Goal: Task Accomplishment & Management: Manage account settings

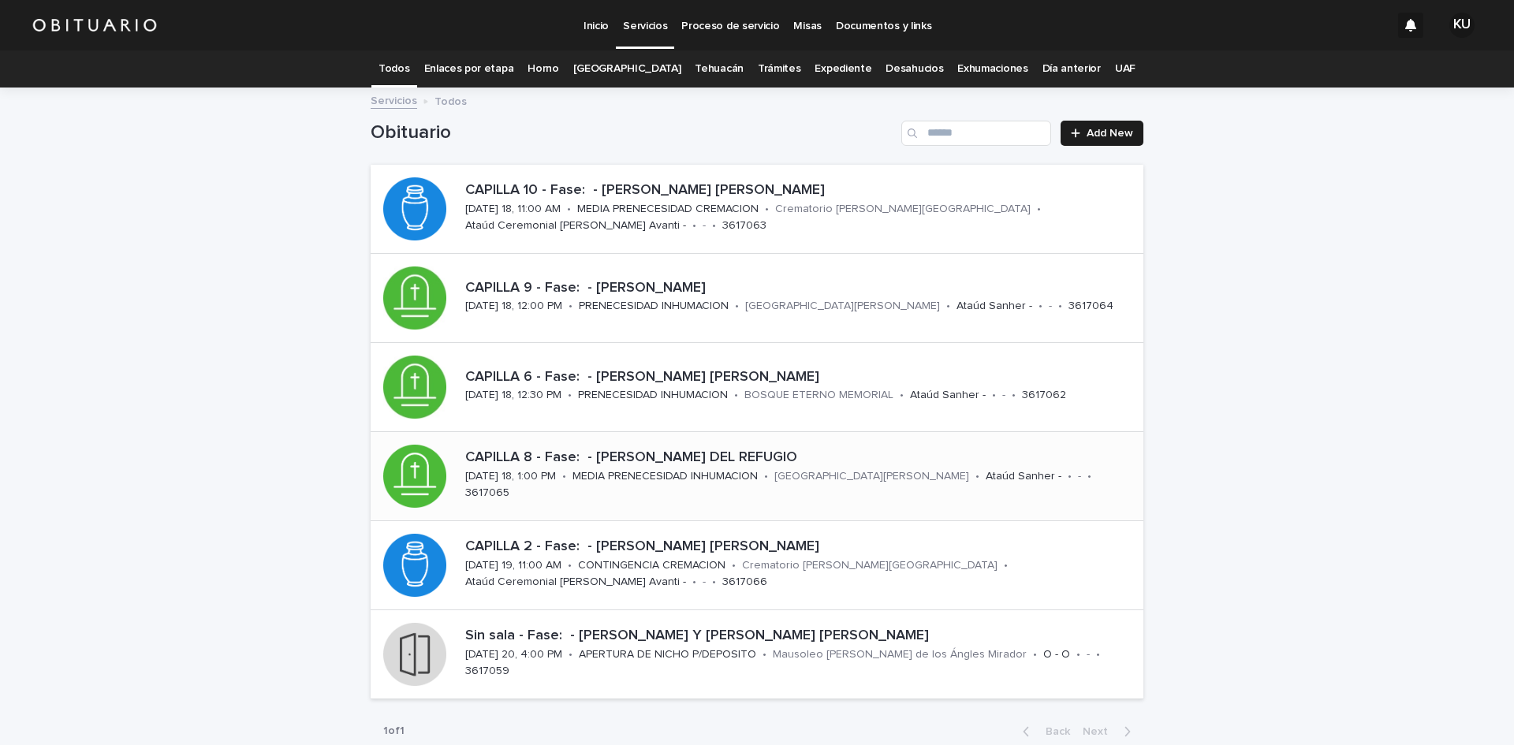
click at [710, 467] on p "CAPILLA 8 - Fase: - [PERSON_NAME] DEL REFUGIO" at bounding box center [801, 457] width 672 height 17
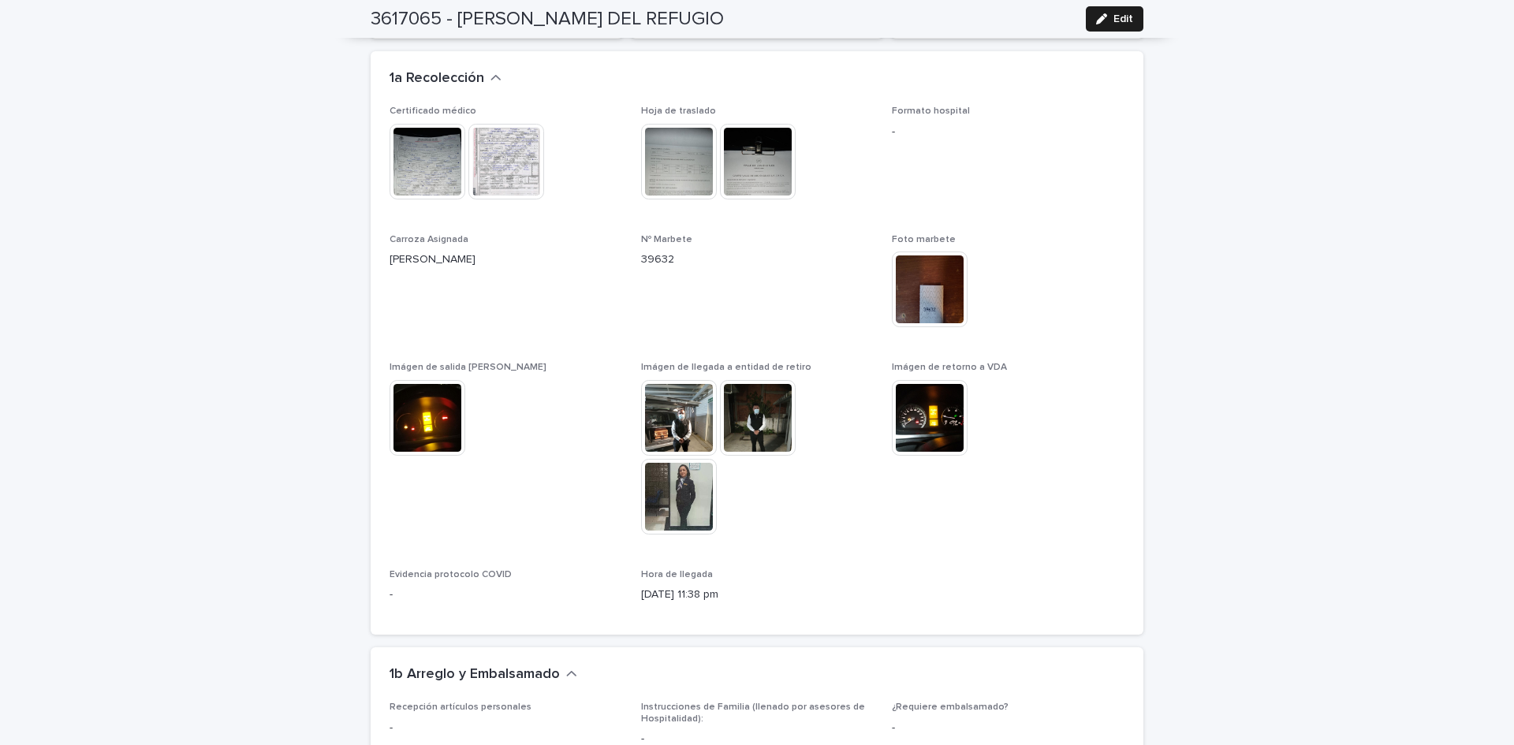
scroll to position [1566, 0]
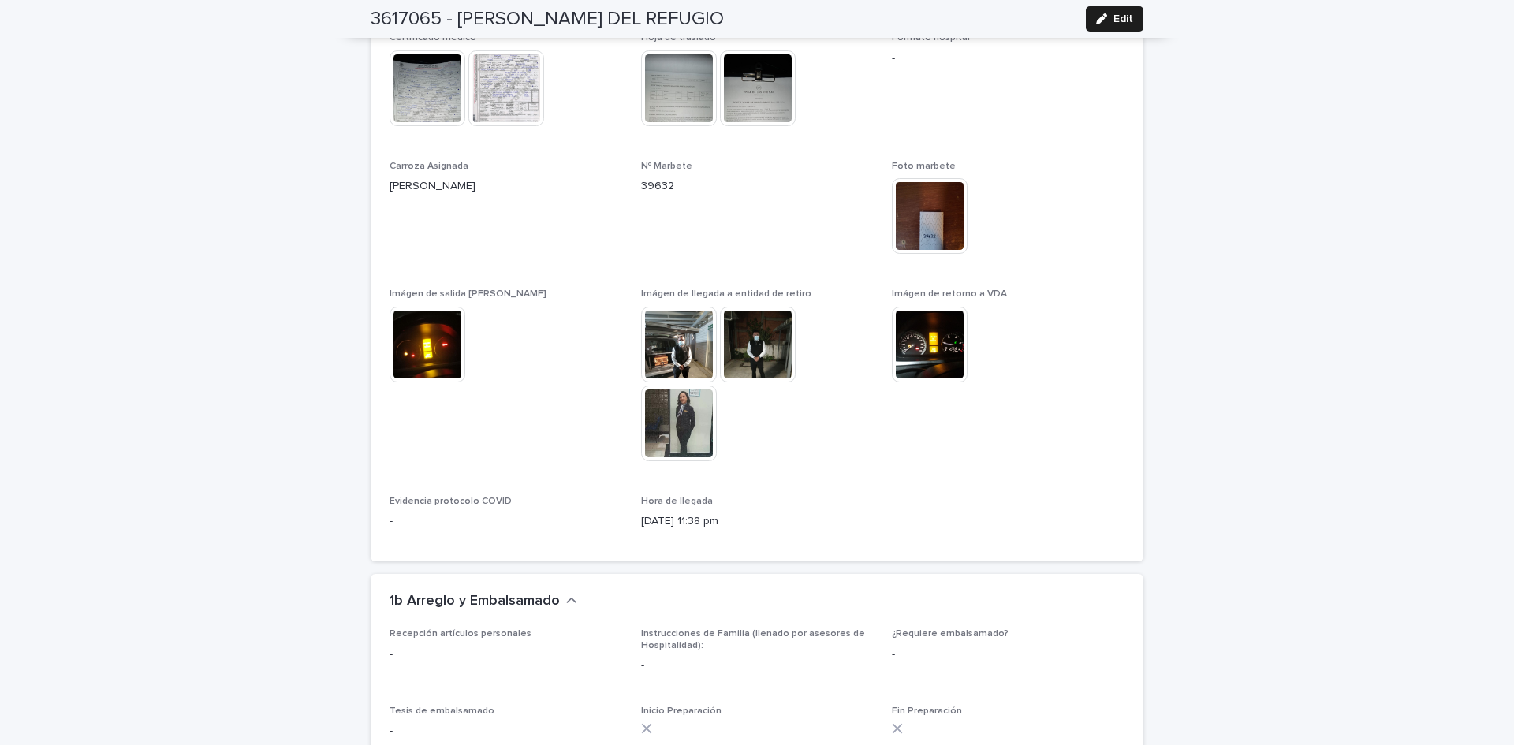
click at [704, 403] on img at bounding box center [679, 424] width 76 height 76
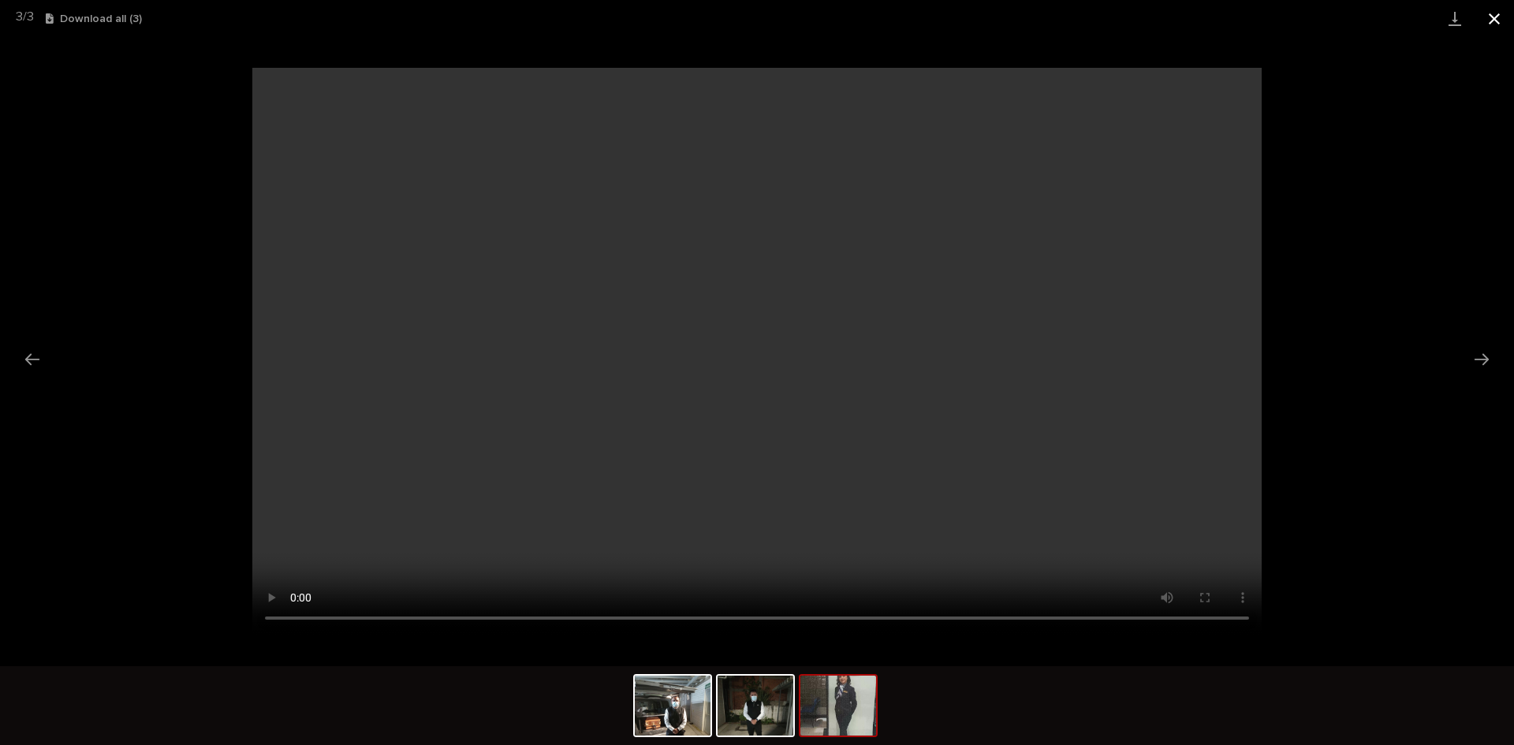
click at [1494, 21] on button "Close gallery" at bounding box center [1493, 18] width 39 height 37
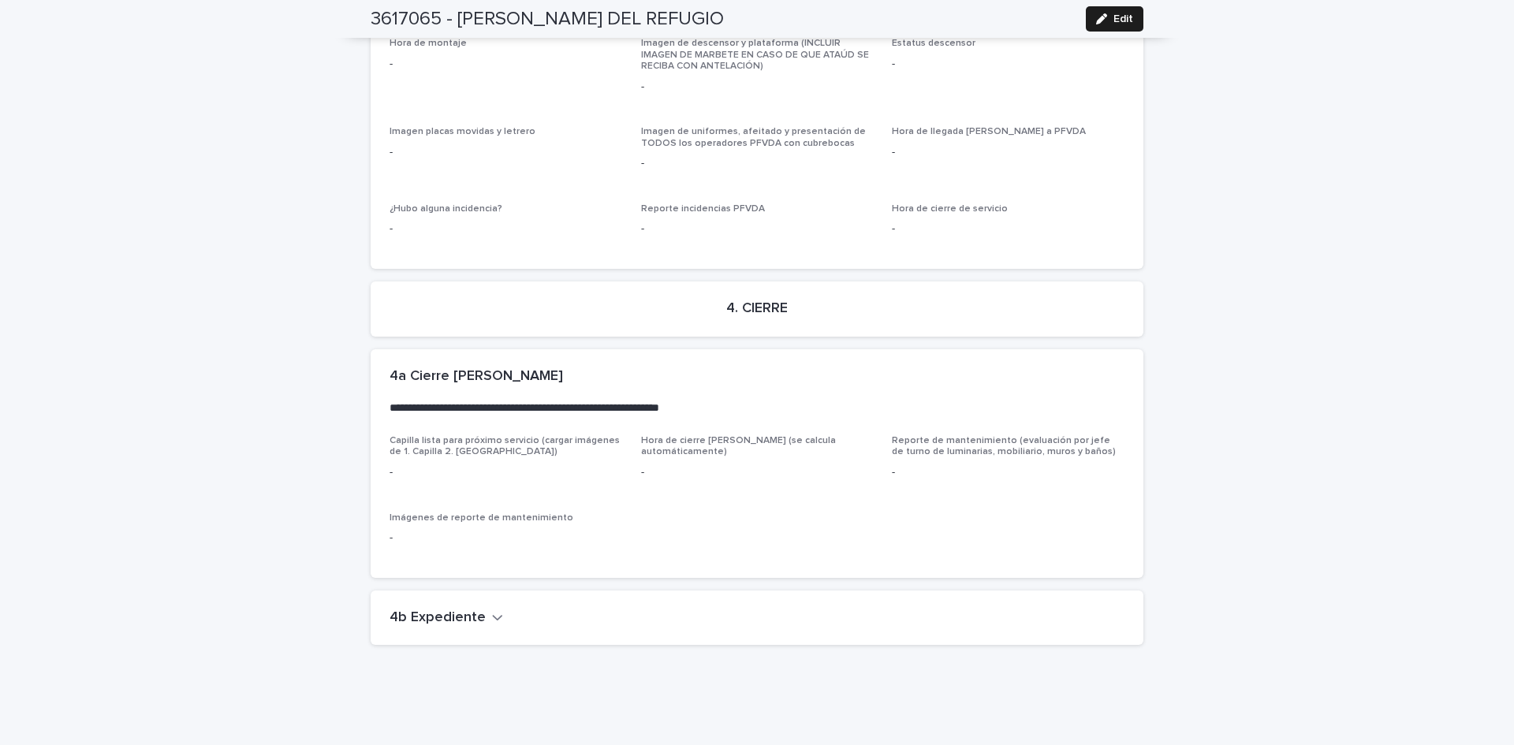
scroll to position [3746, 0]
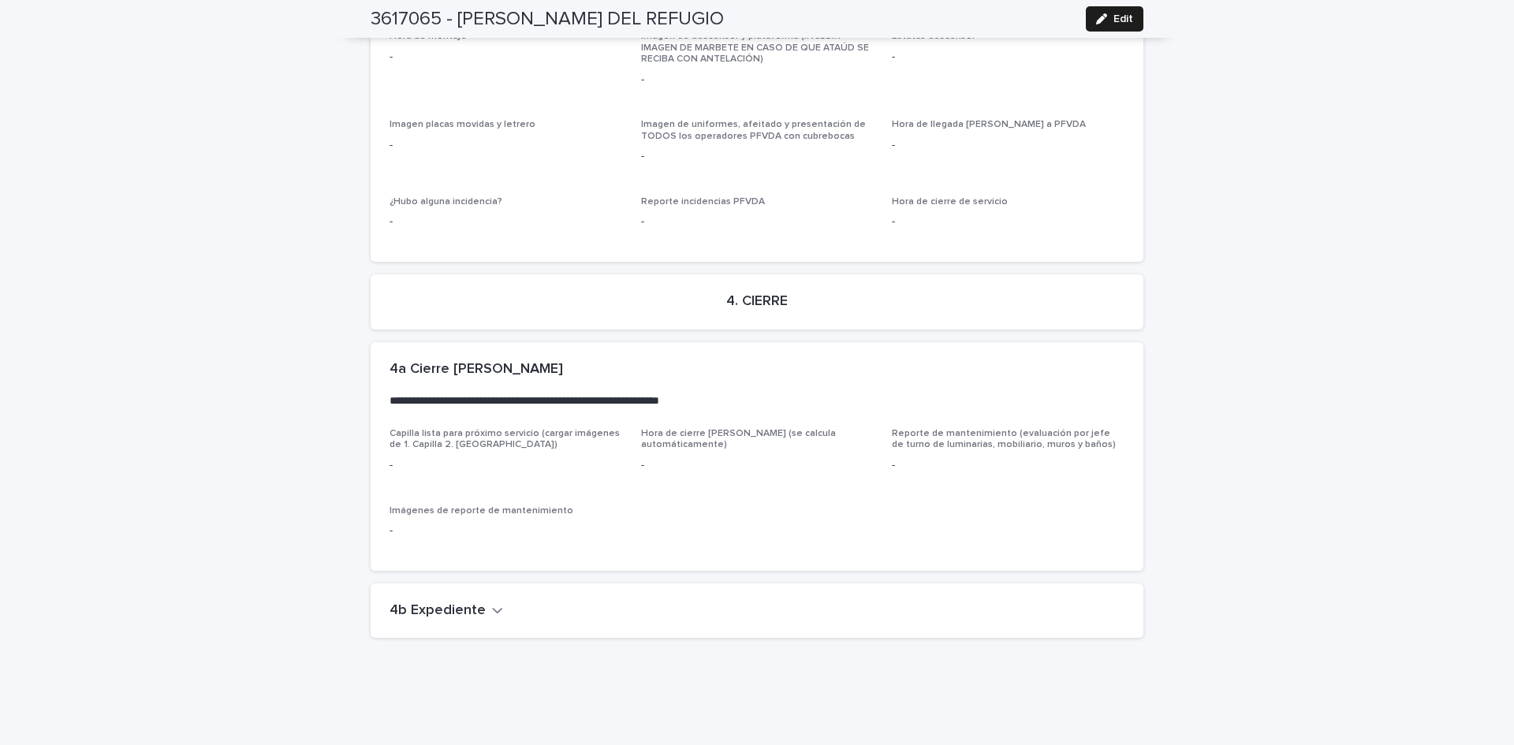
click at [492, 603] on icon "button" at bounding box center [497, 610] width 11 height 14
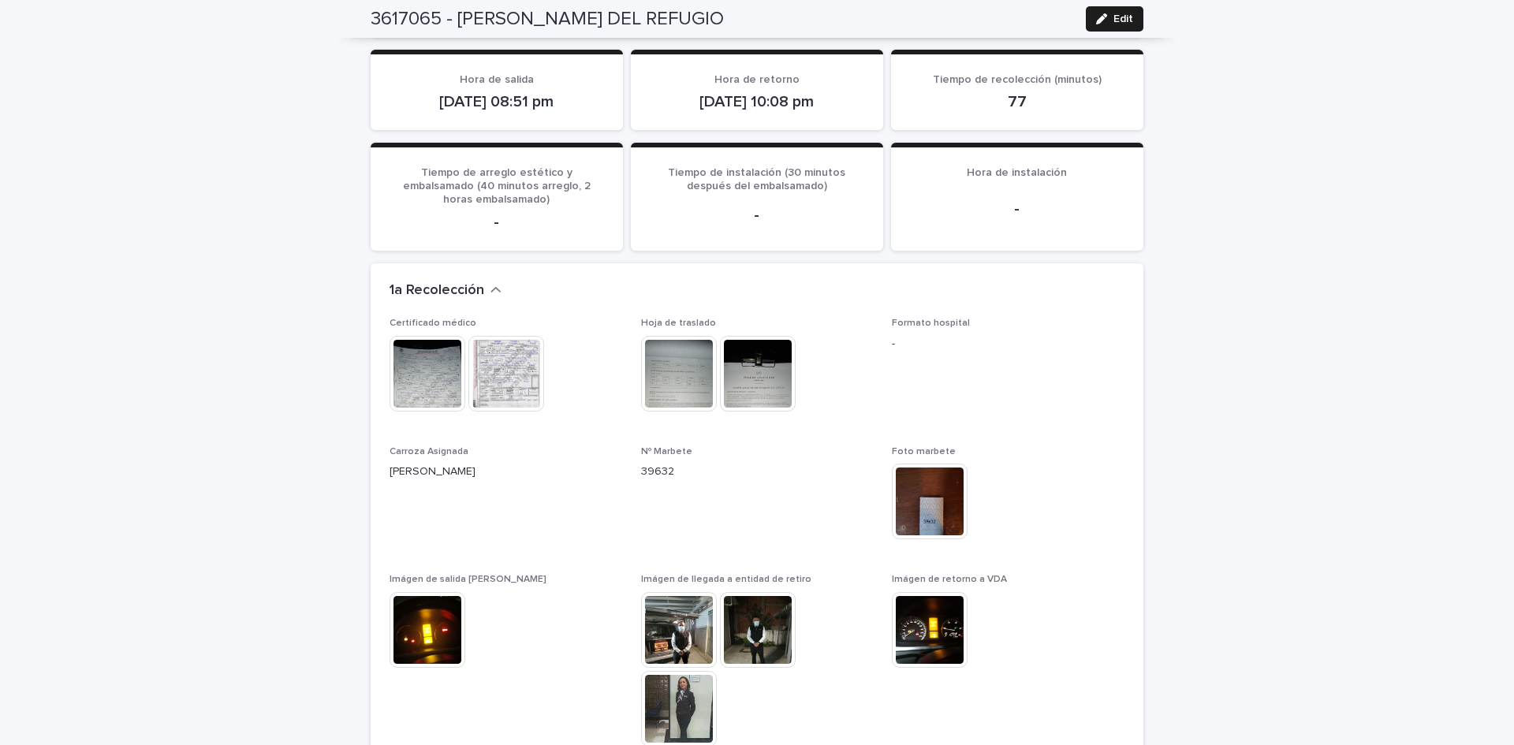
scroll to position [0, 0]
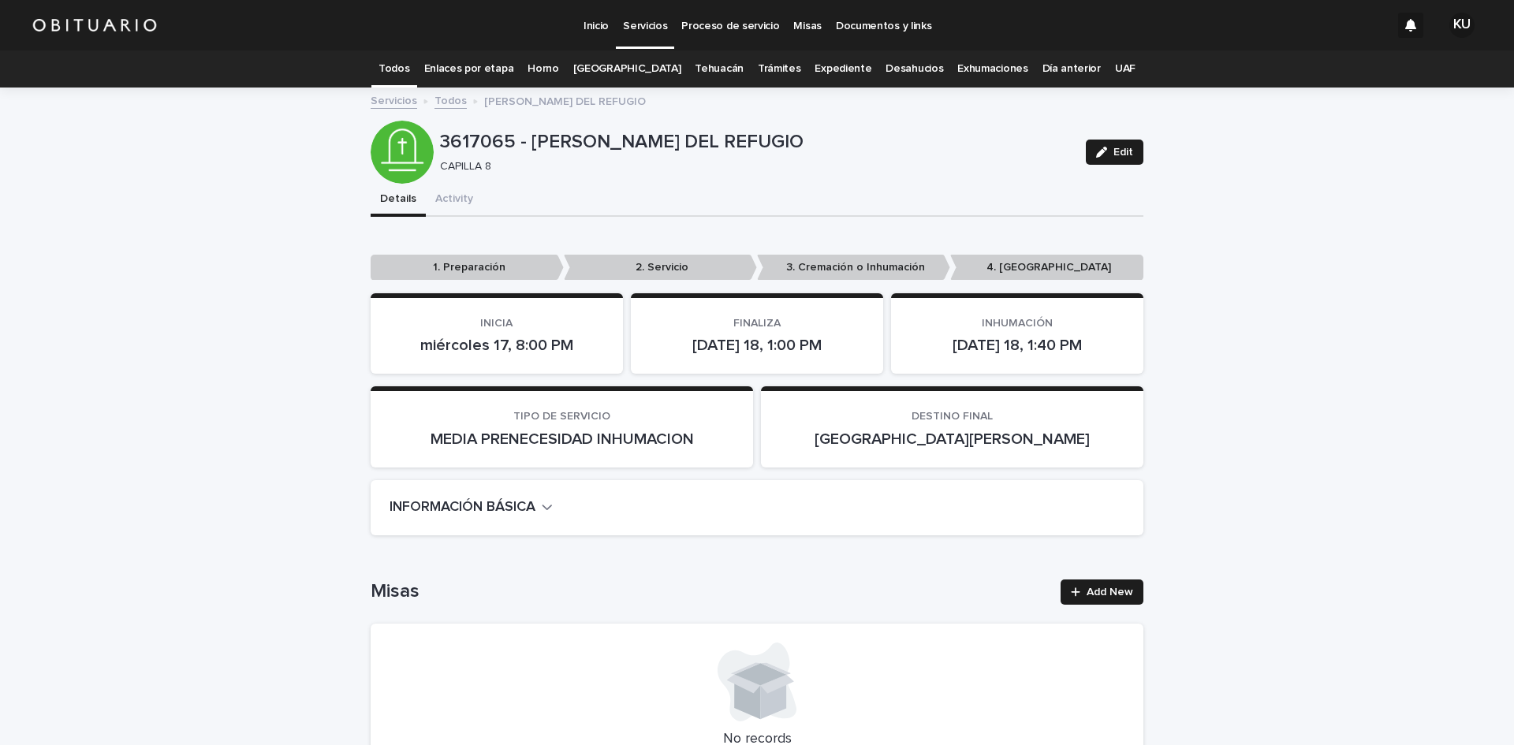
click at [409, 73] on link "Todos" at bounding box center [393, 68] width 31 height 37
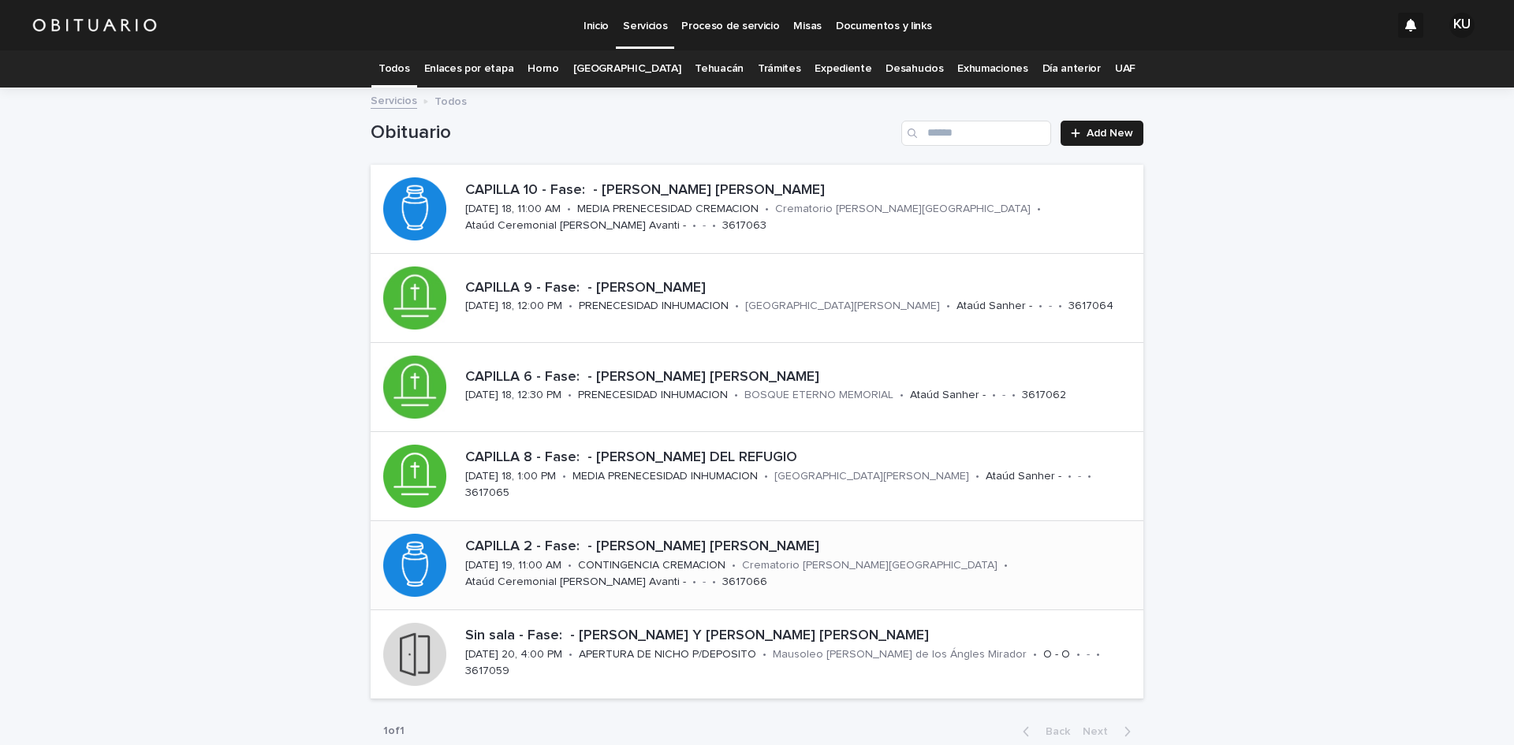
click at [657, 550] on p "CAPILLA 2 - Fase: - [PERSON_NAME] [PERSON_NAME]" at bounding box center [801, 546] width 672 height 17
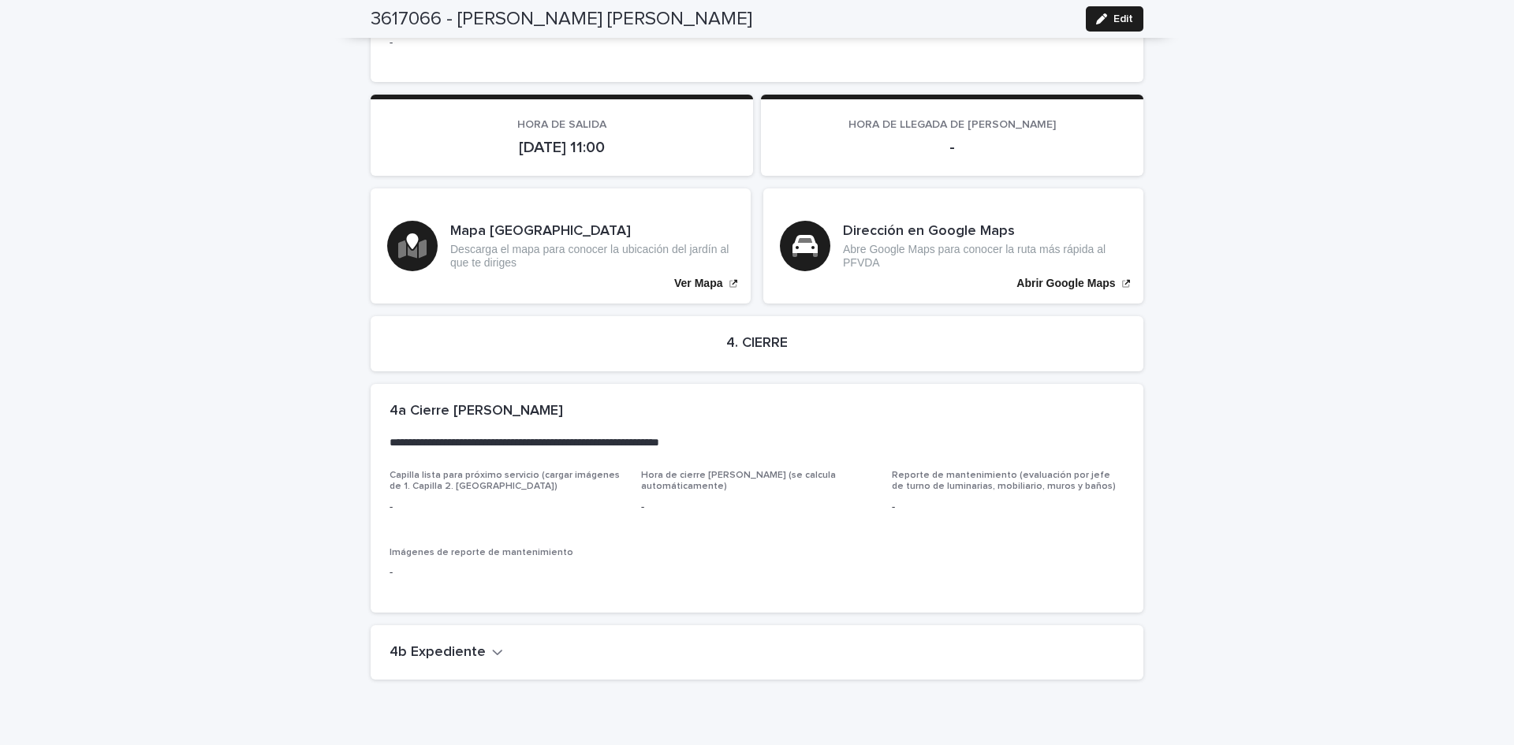
scroll to position [2993, 0]
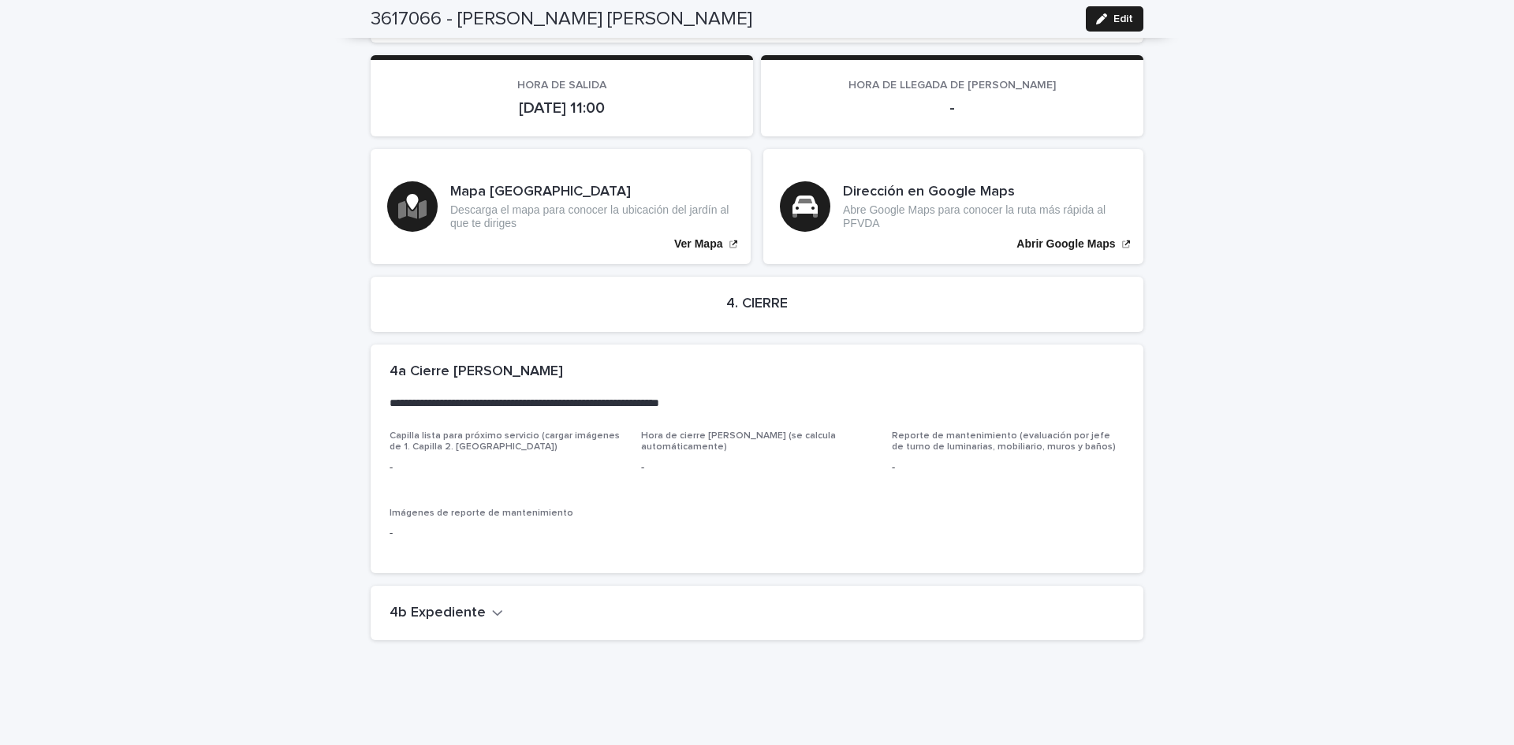
click at [492, 606] on icon "button" at bounding box center [497, 613] width 11 height 14
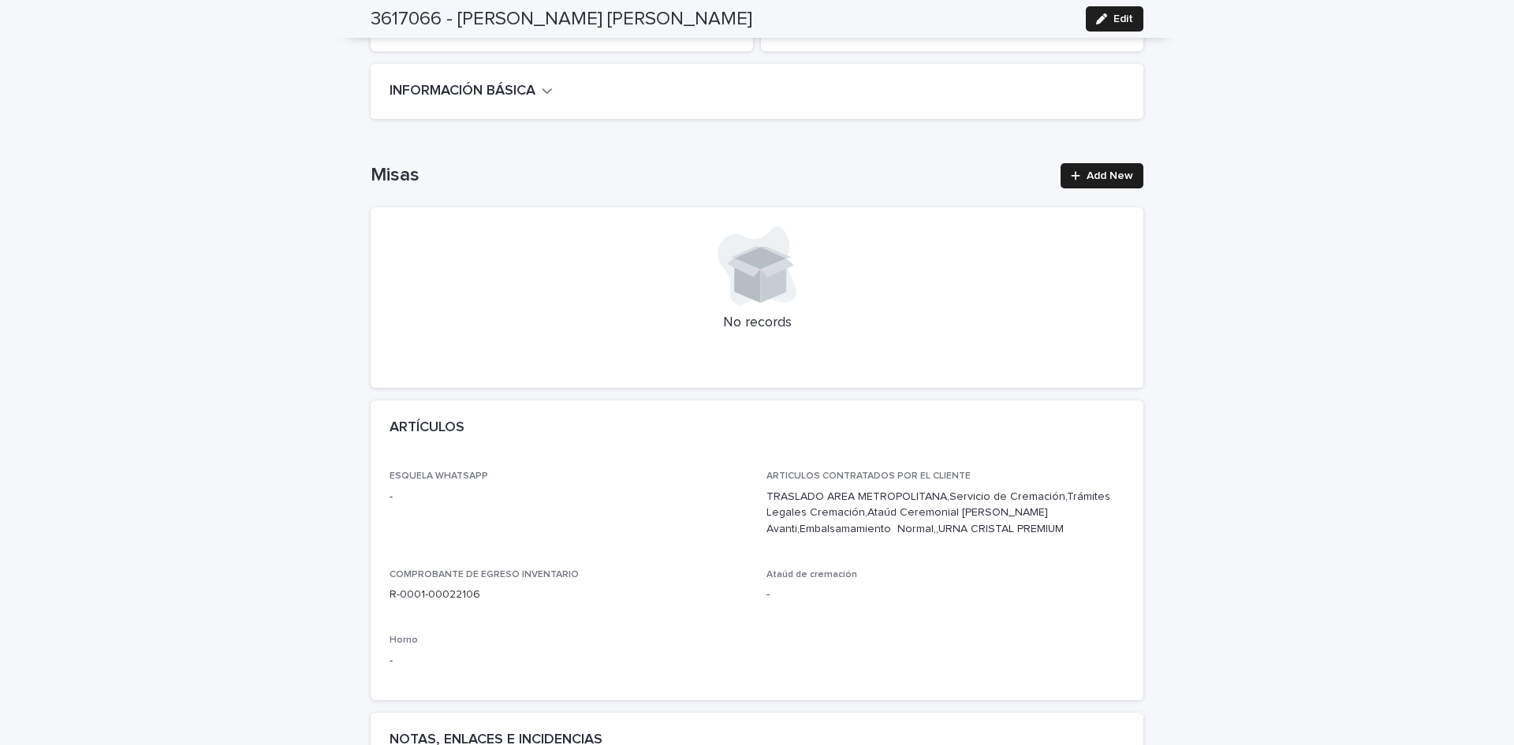
scroll to position [0, 0]
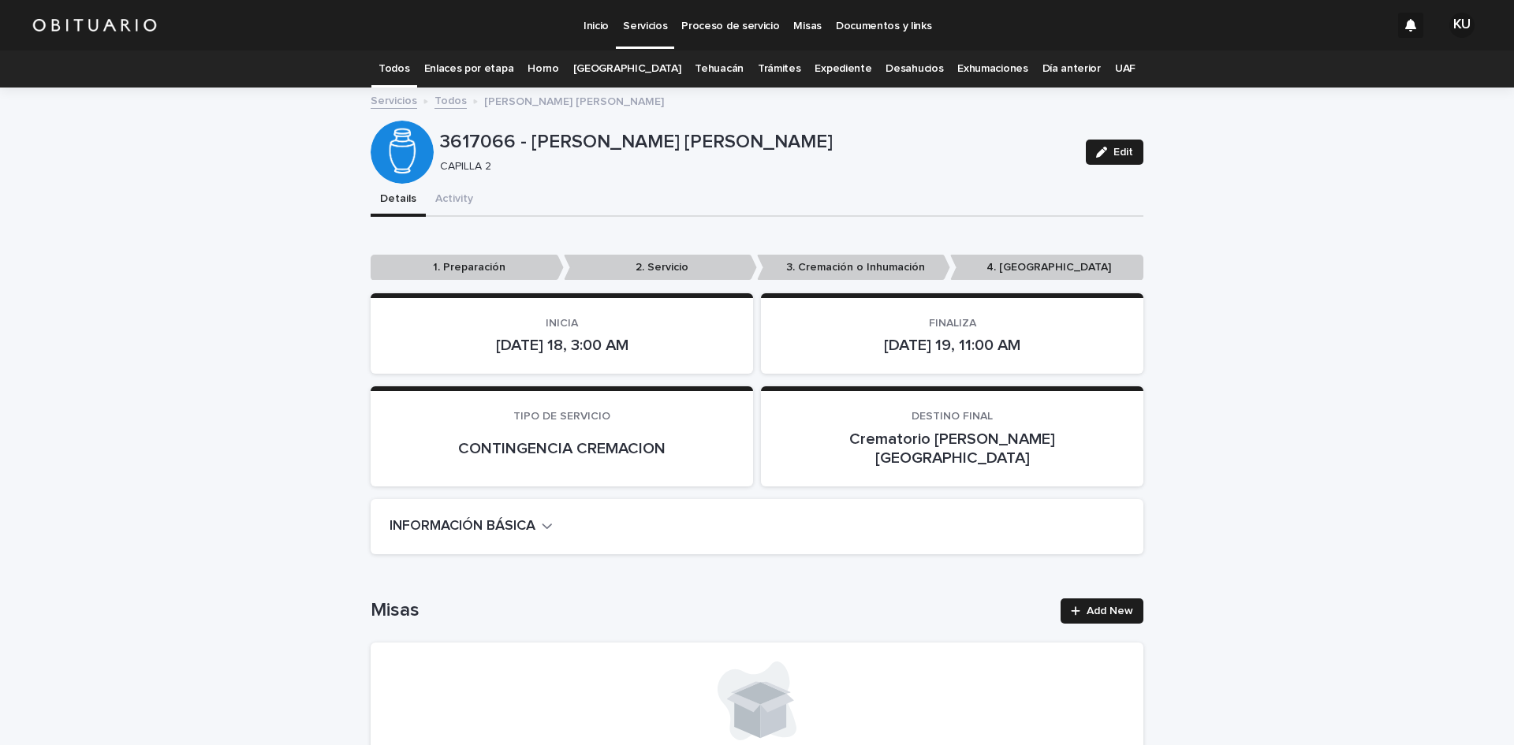
click at [409, 74] on link "Todos" at bounding box center [393, 68] width 31 height 37
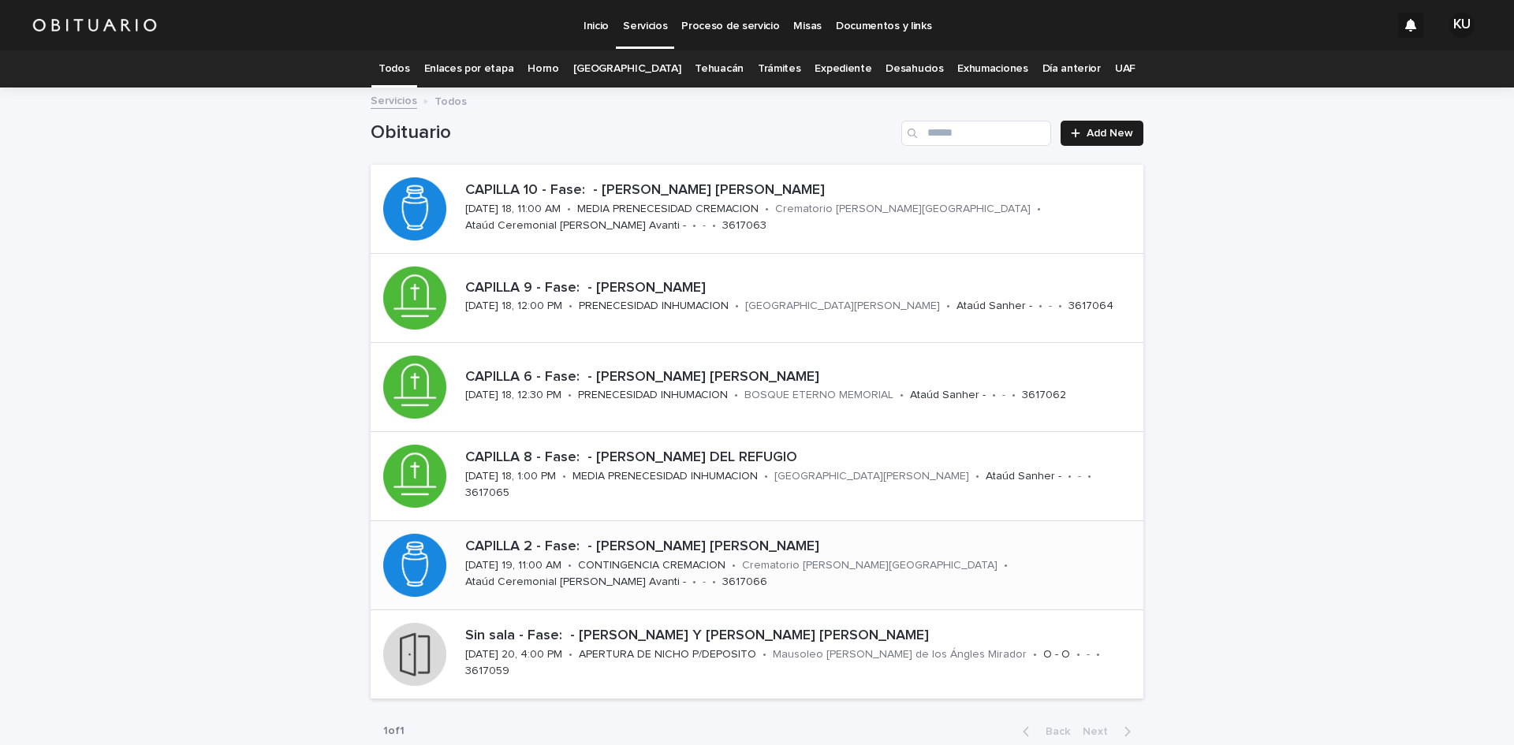
click at [743, 539] on p "CAPILLA 2 - Fase: - [PERSON_NAME] [PERSON_NAME]" at bounding box center [801, 546] width 672 height 17
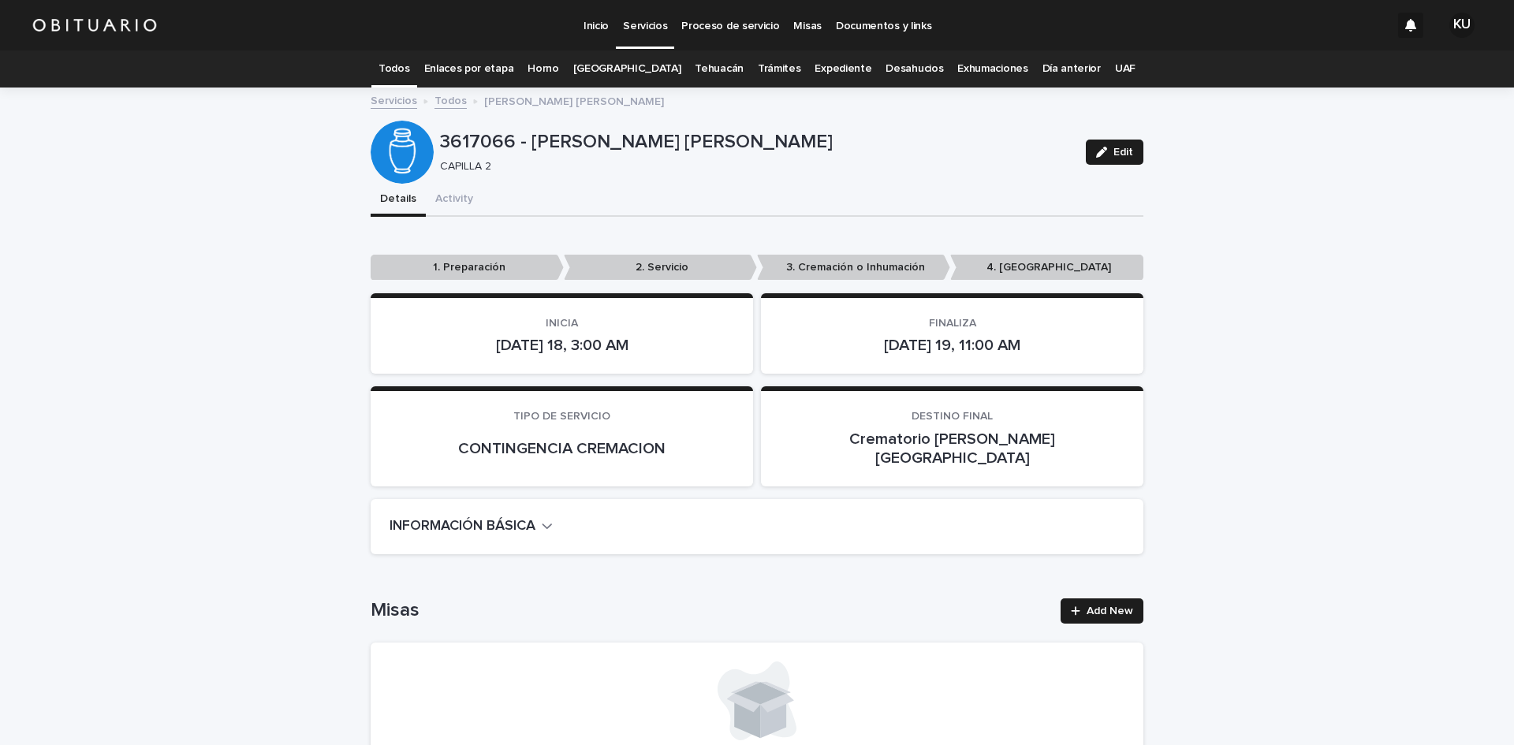
scroll to position [50, 0]
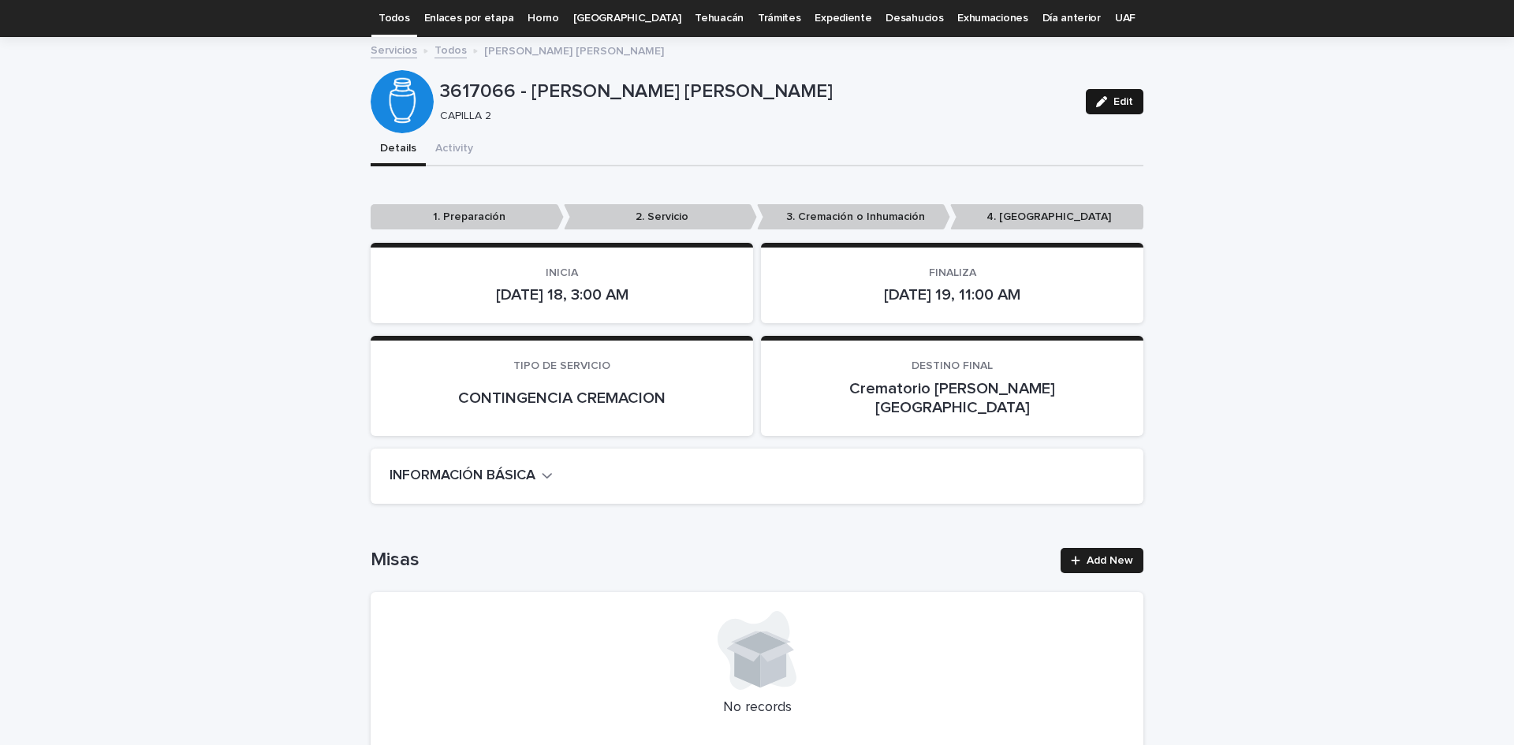
drag, startPoint x: 1105, startPoint y: 115, endPoint x: 1108, endPoint y: 104, distance: 11.5
click at [1106, 107] on div "Edit" at bounding box center [1111, 101] width 64 height 63
click at [1113, 104] on span "Edit" at bounding box center [1123, 101] width 20 height 11
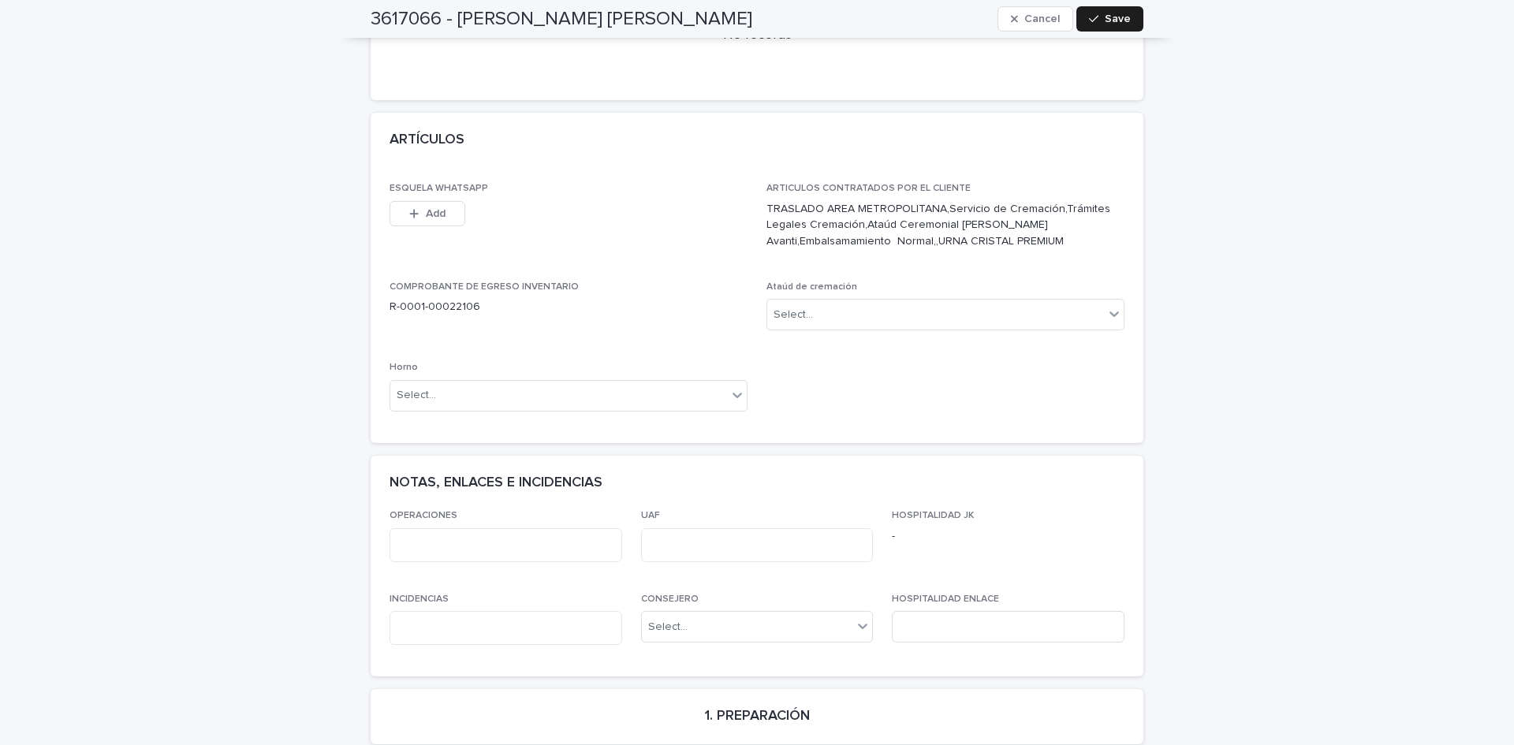
scroll to position [744, 0]
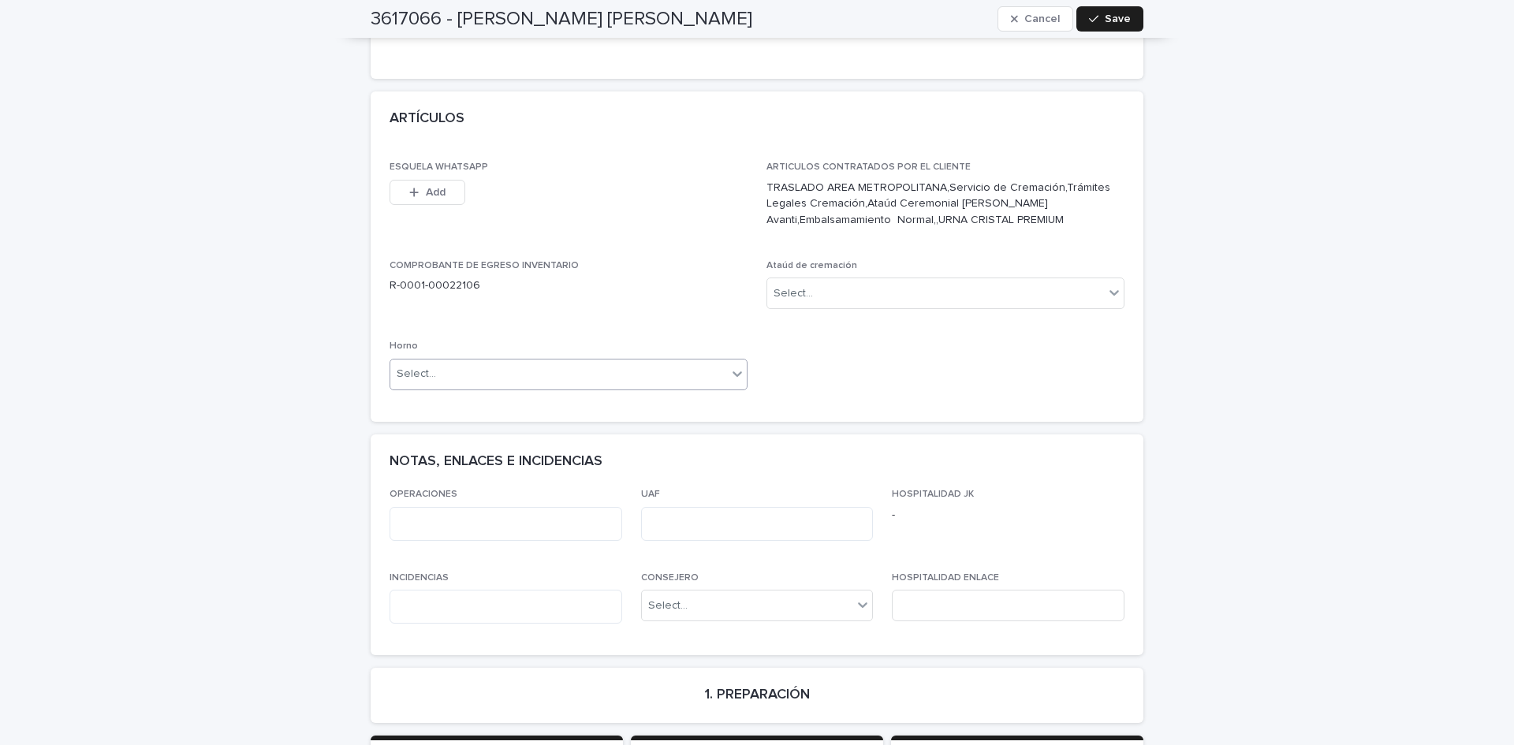
click at [730, 366] on icon at bounding box center [737, 374] width 16 height 16
click at [428, 384] on span "Horno A" at bounding box center [415, 384] width 49 height 17
click at [1110, 17] on span "Save" at bounding box center [1118, 18] width 26 height 11
